Goal: Find specific page/section: Find specific page/section

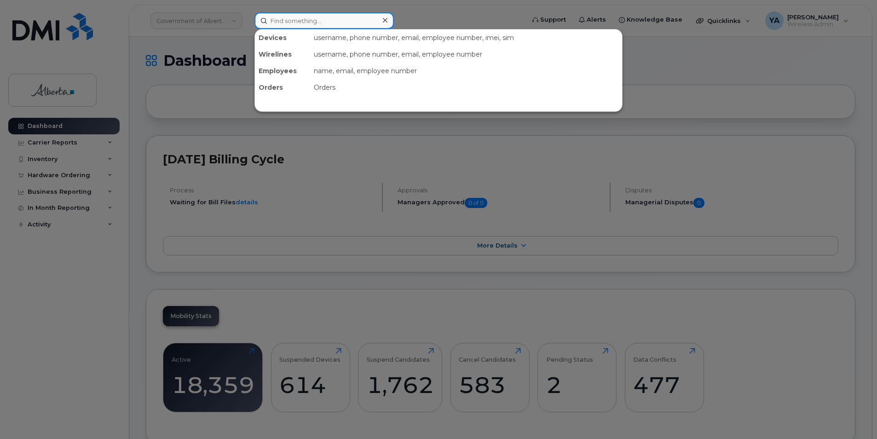
click at [346, 21] on input at bounding box center [323, 20] width 139 height 17
paste input "5879845716"
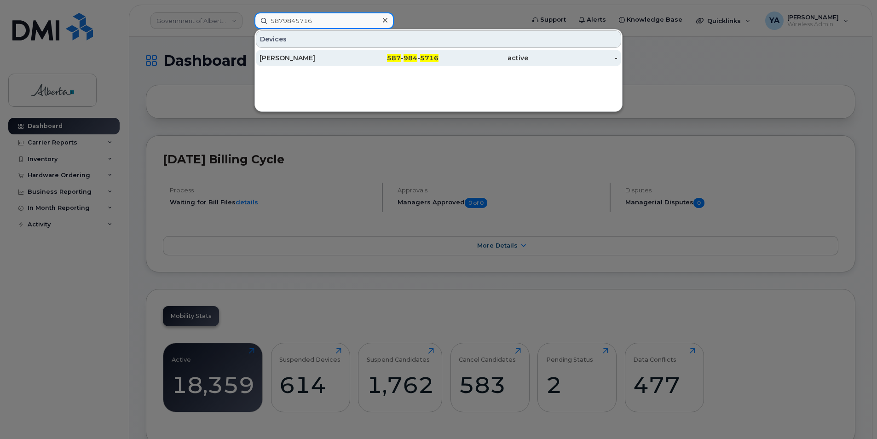
type input "5879845716"
click at [339, 59] on div "[PERSON_NAME]" at bounding box center [304, 57] width 90 height 9
